Goal: Browse casually: Explore the website without a specific task or goal

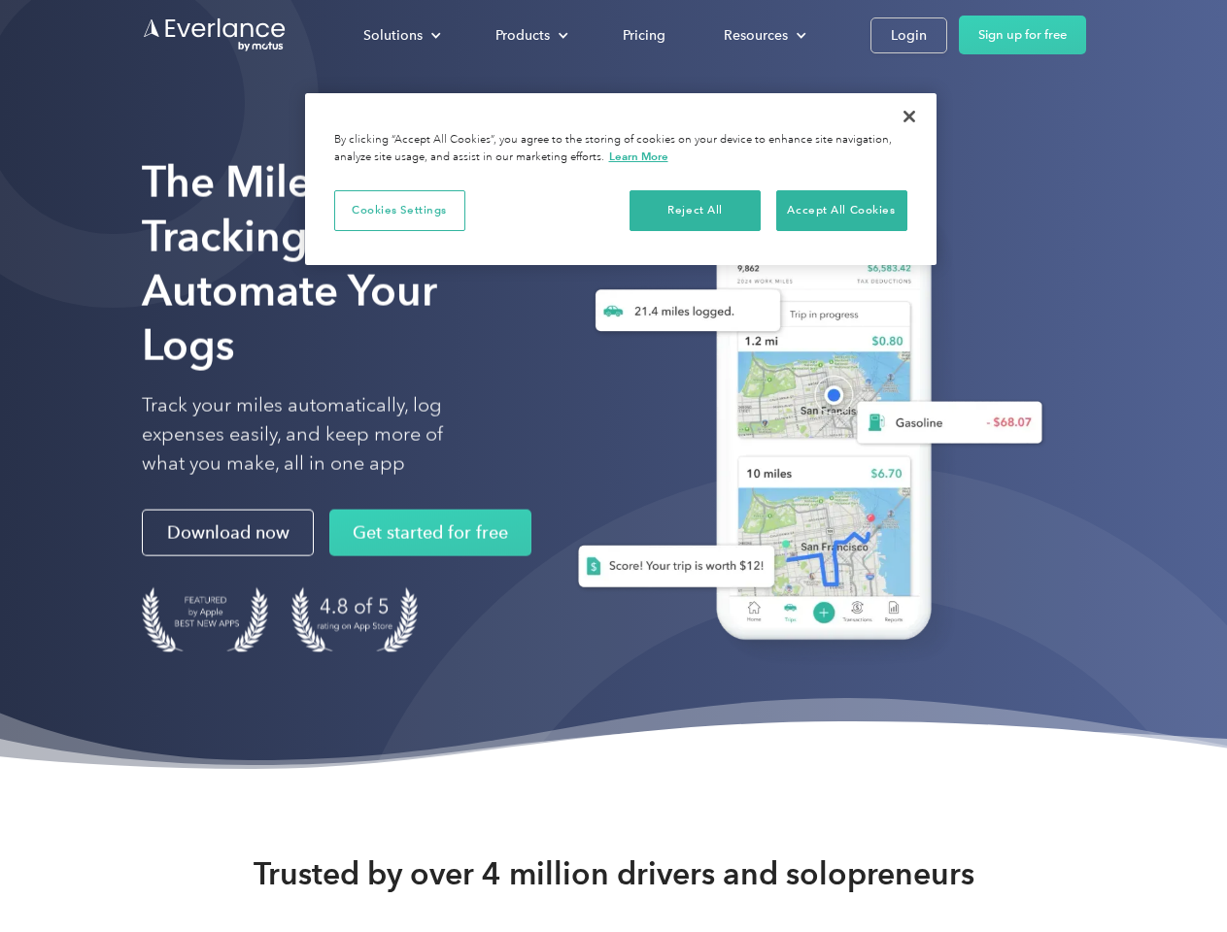
click at [401, 35] on div "Solutions" at bounding box center [392, 35] width 59 height 24
click at [529, 35] on div "Products" at bounding box center [522, 35] width 54 height 24
click at [762, 35] on div "Resources" at bounding box center [756, 35] width 64 height 24
click at [399, 210] on button "Cookies Settings" at bounding box center [399, 210] width 131 height 41
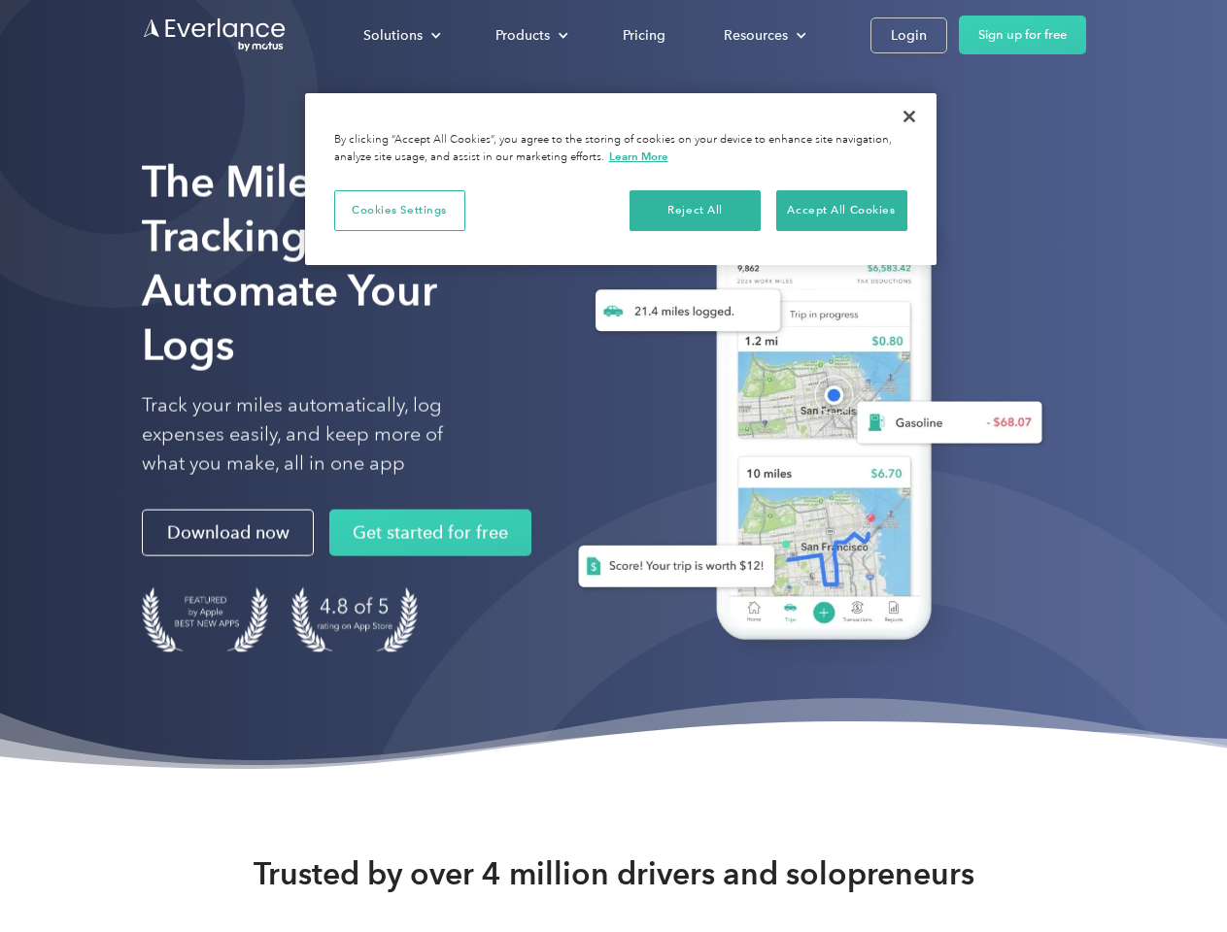
click at [0, 0] on div "When you visit any website, it may store or retrieve information on your browse…" at bounding box center [0, 0] width 0 height 0
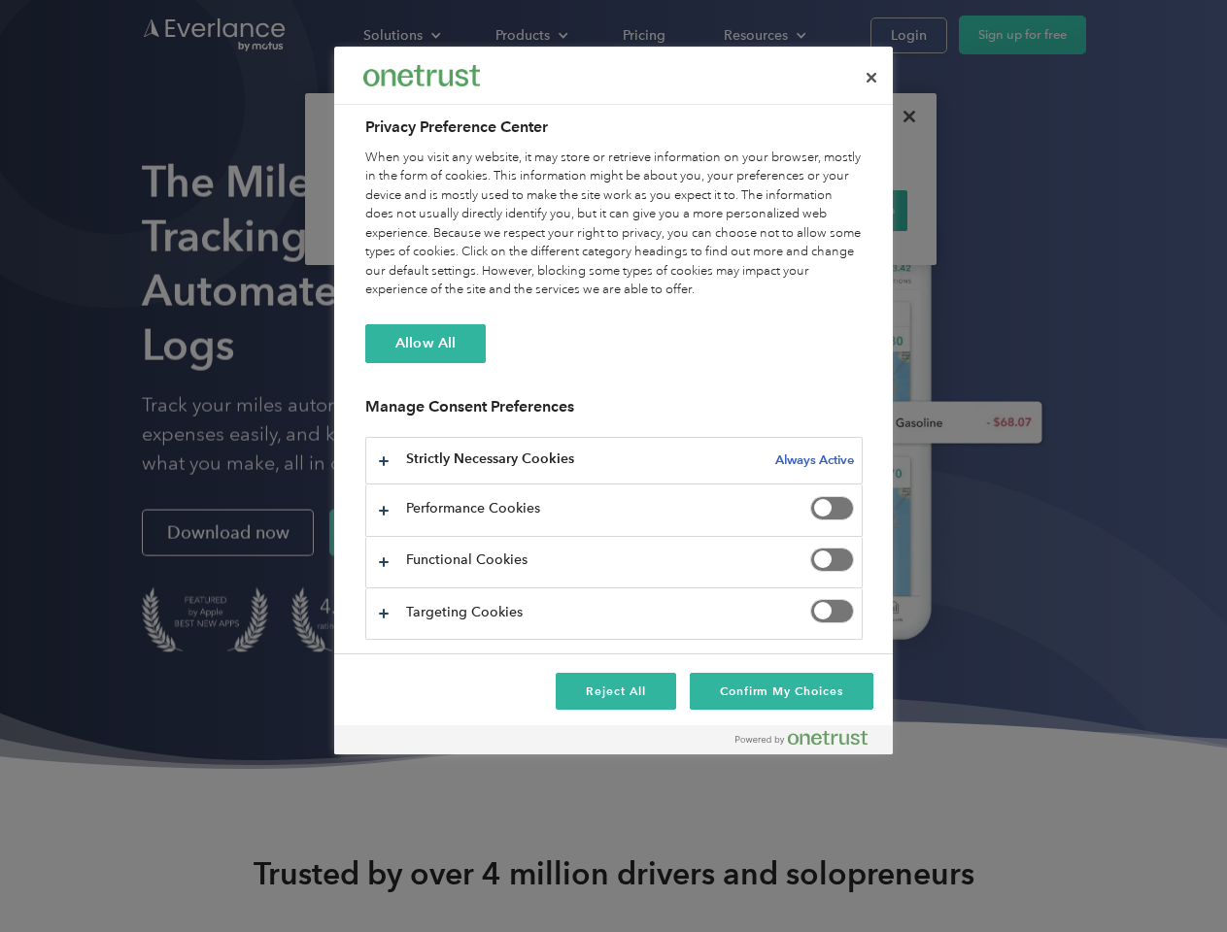
click at [841, 210] on div "When you visit any website, it may store or retrieve information on your browse…" at bounding box center [613, 225] width 497 height 152
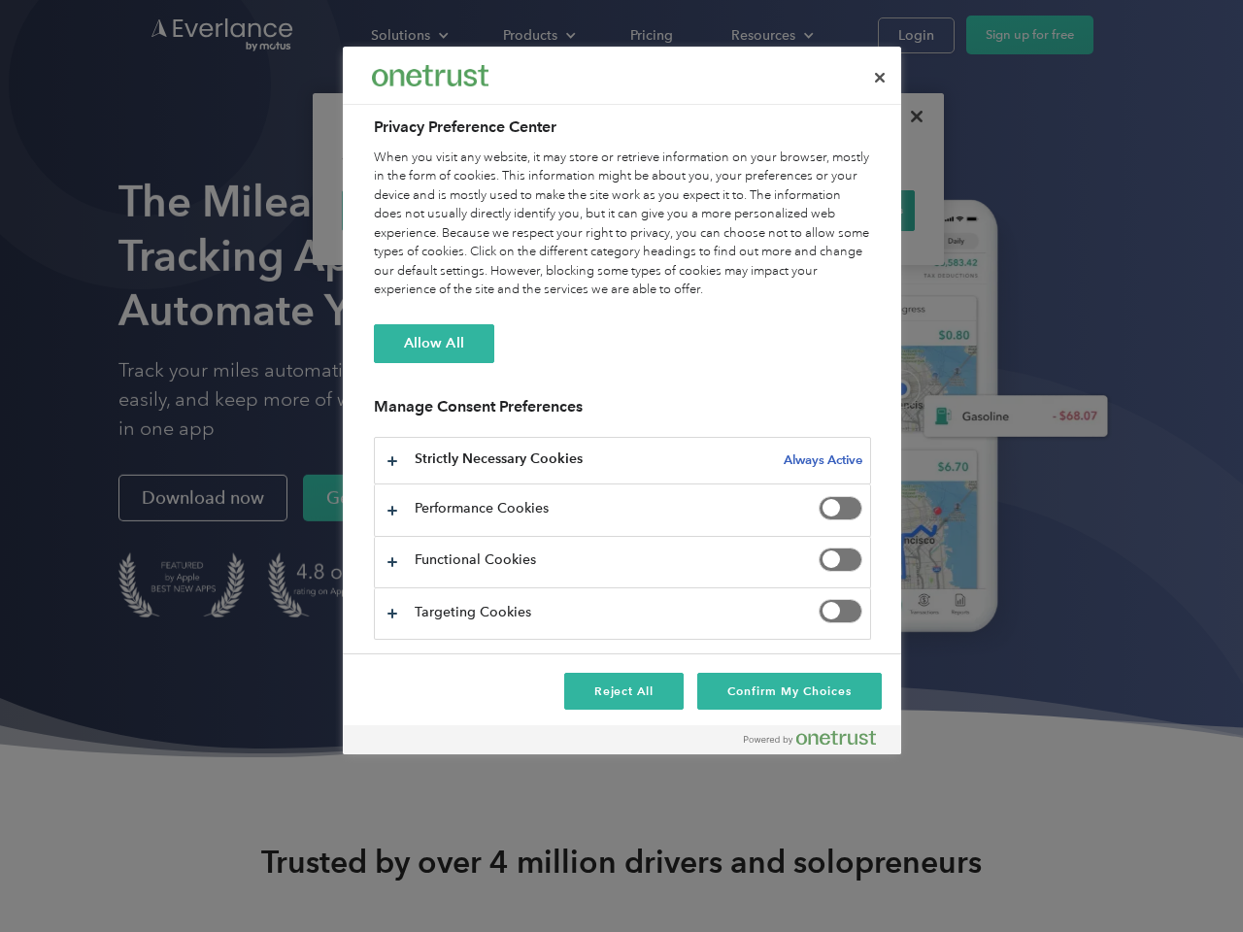
click at [909, 117] on div at bounding box center [621, 466] width 1243 height 932
